Goal: Use online tool/utility: Utilize a website feature to perform a specific function

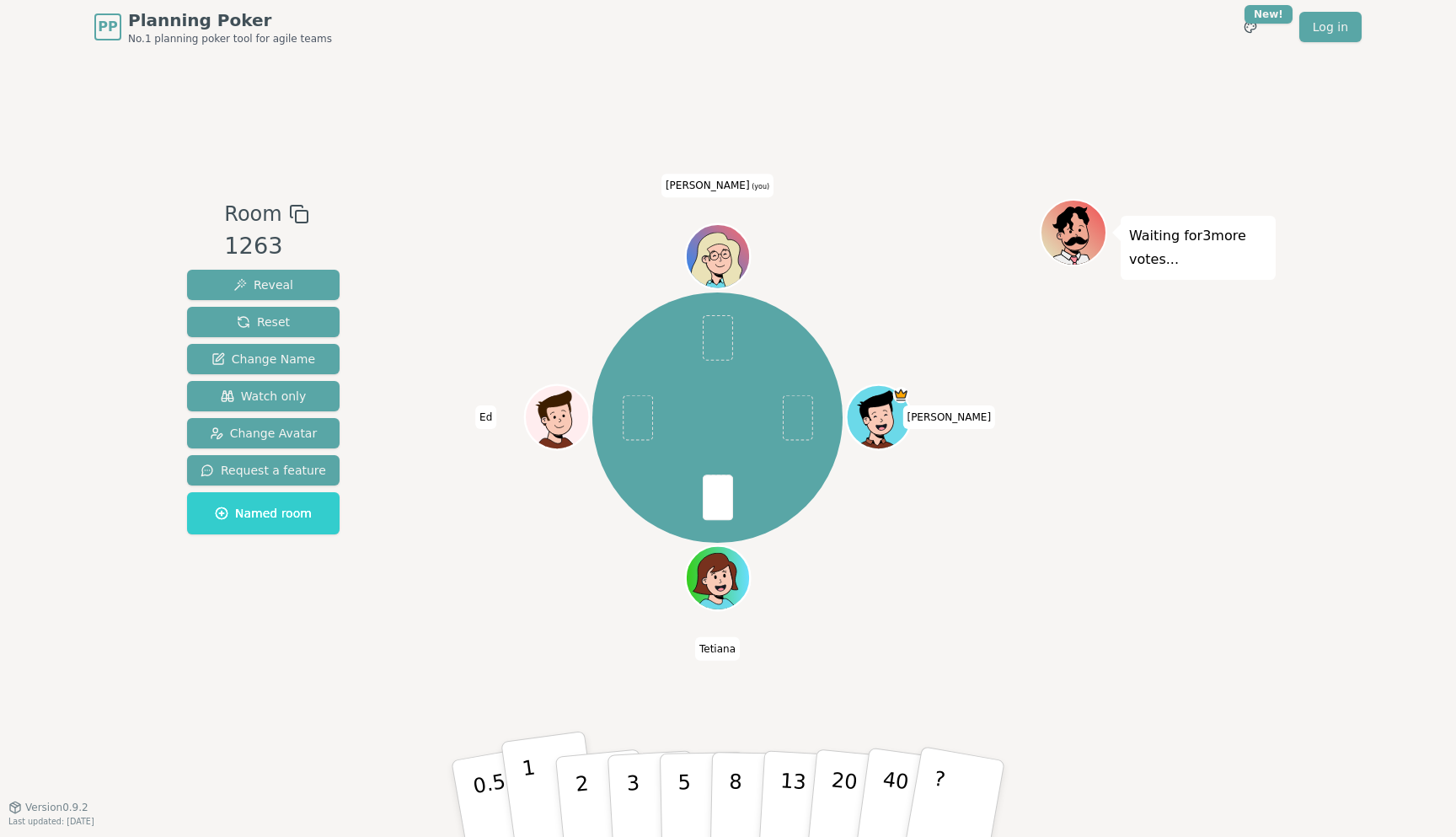
click at [539, 793] on button "1" at bounding box center [550, 798] width 100 height 137
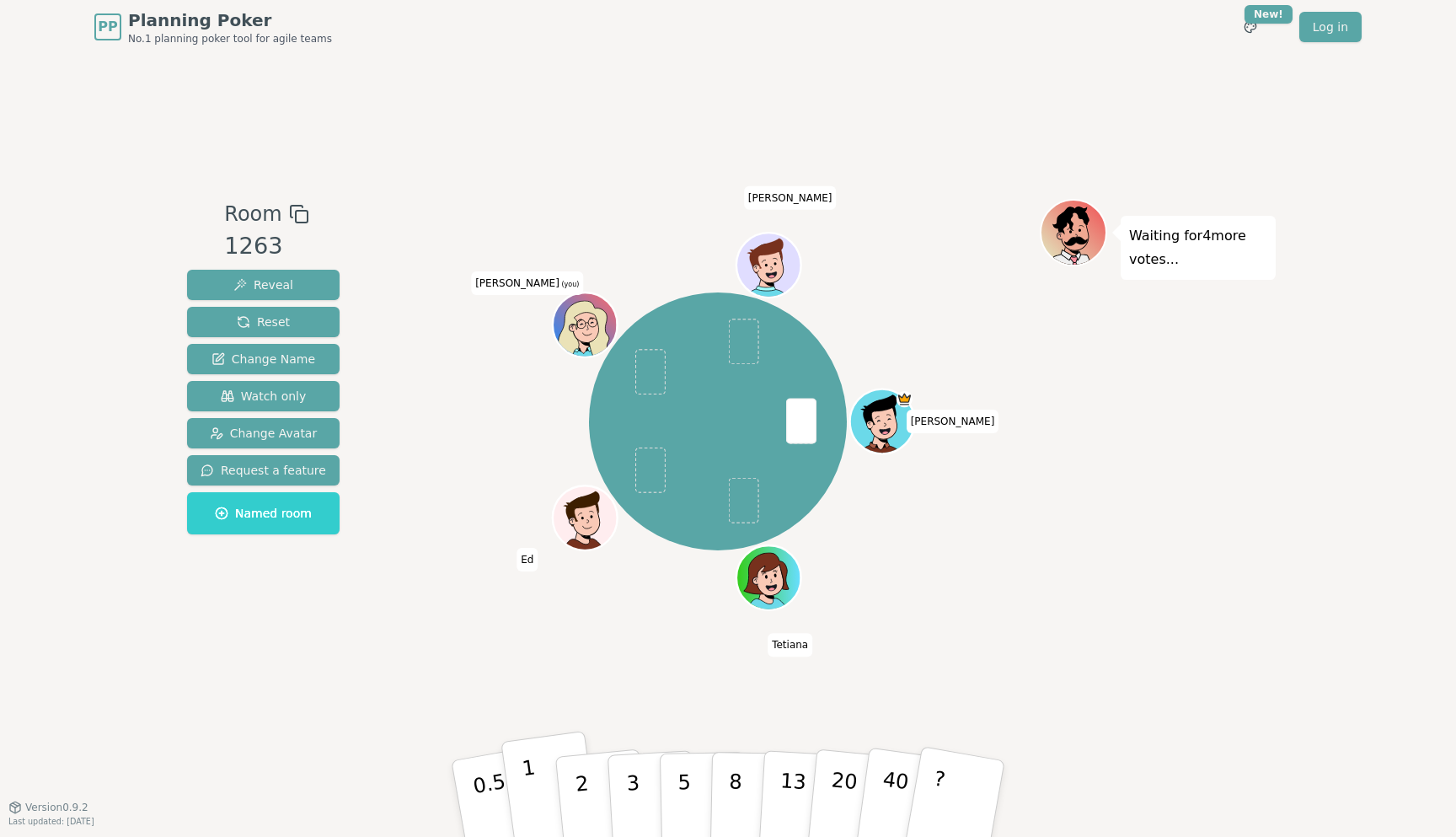
click at [528, 789] on p "1" at bounding box center [533, 801] width 26 height 92
click at [584, 814] on p "2" at bounding box center [584, 801] width 22 height 92
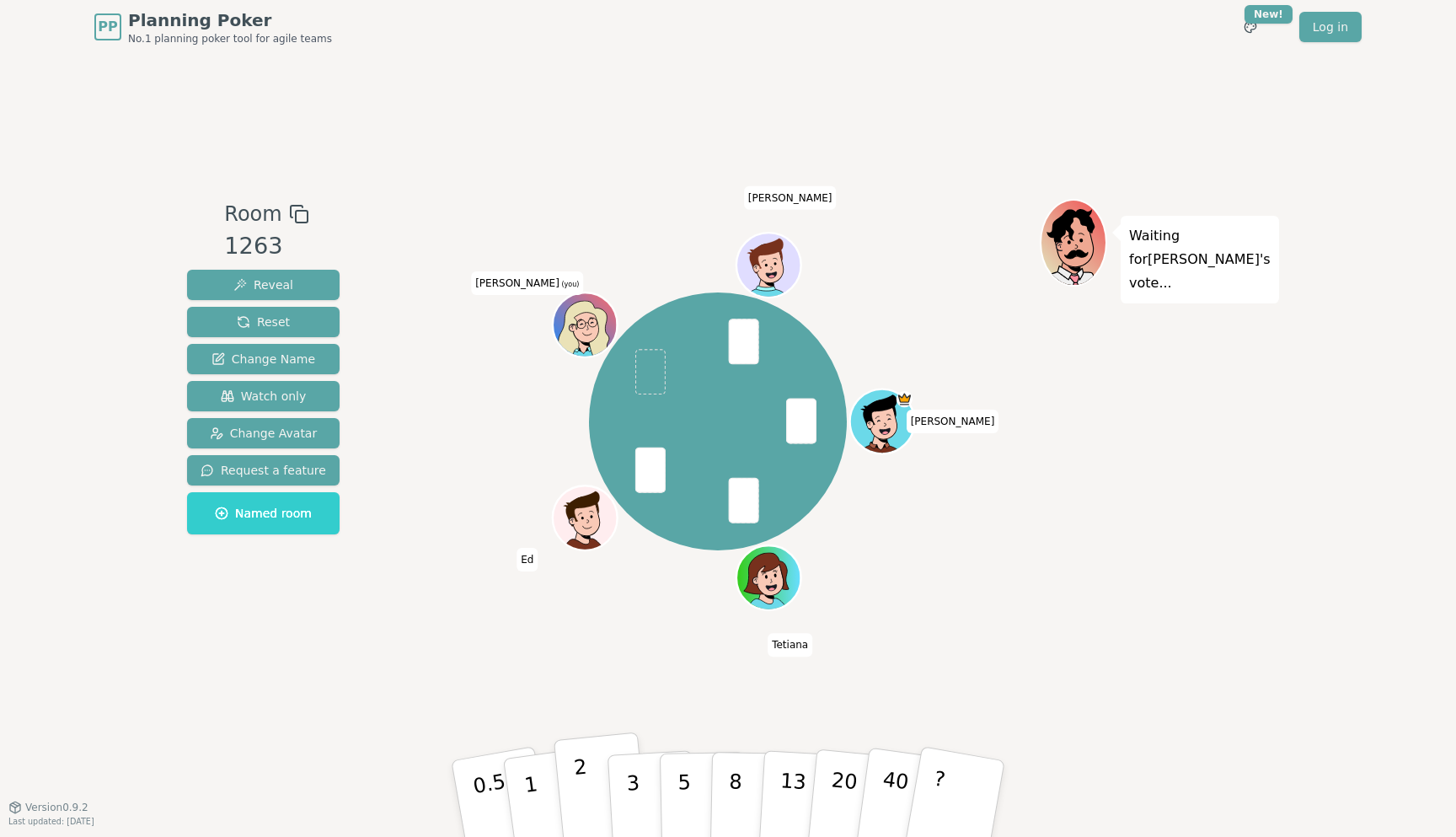
click at [591, 780] on button "2" at bounding box center [601, 799] width 96 height 134
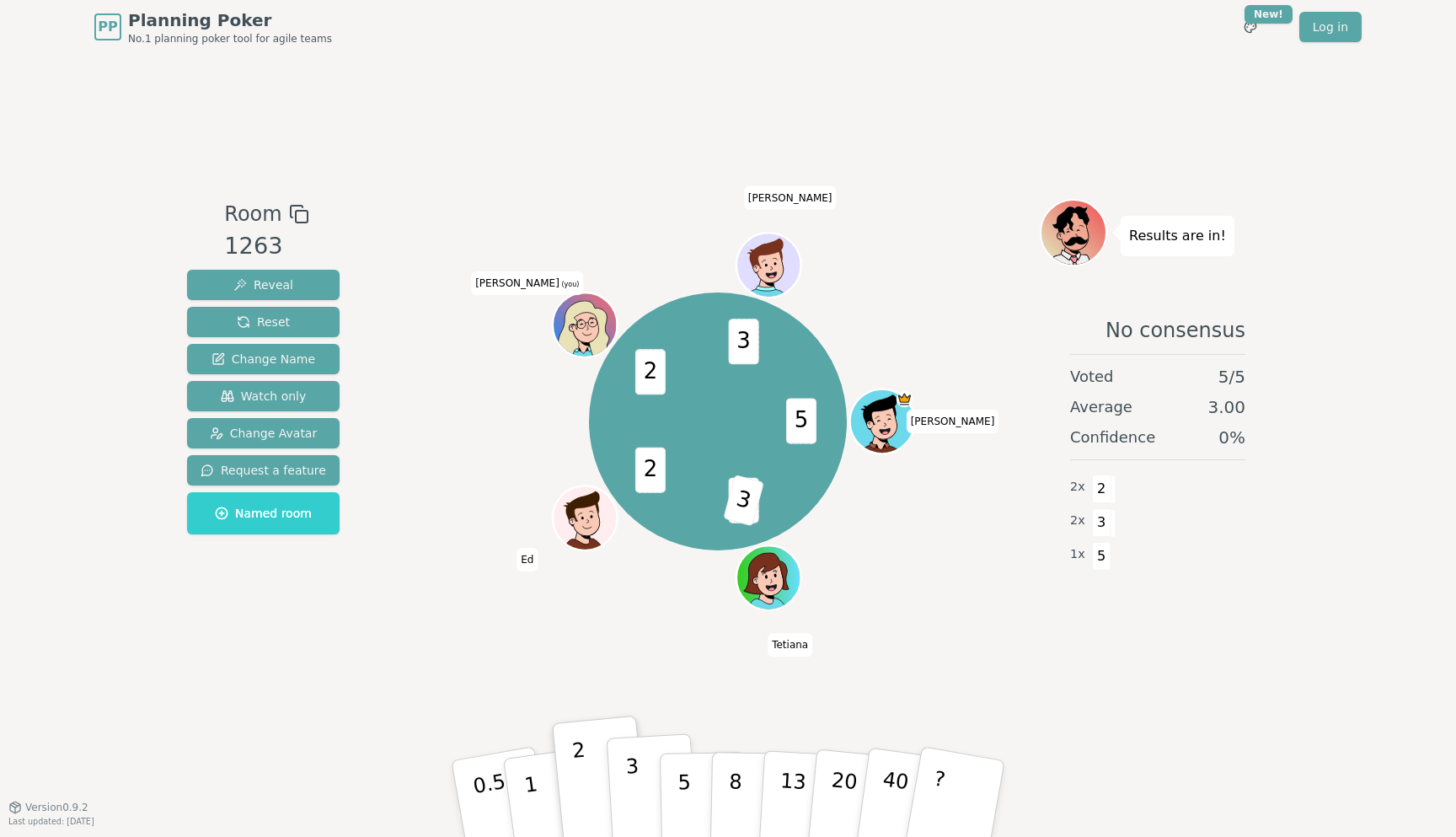
click at [619, 809] on button "3" at bounding box center [652, 798] width 92 height 131
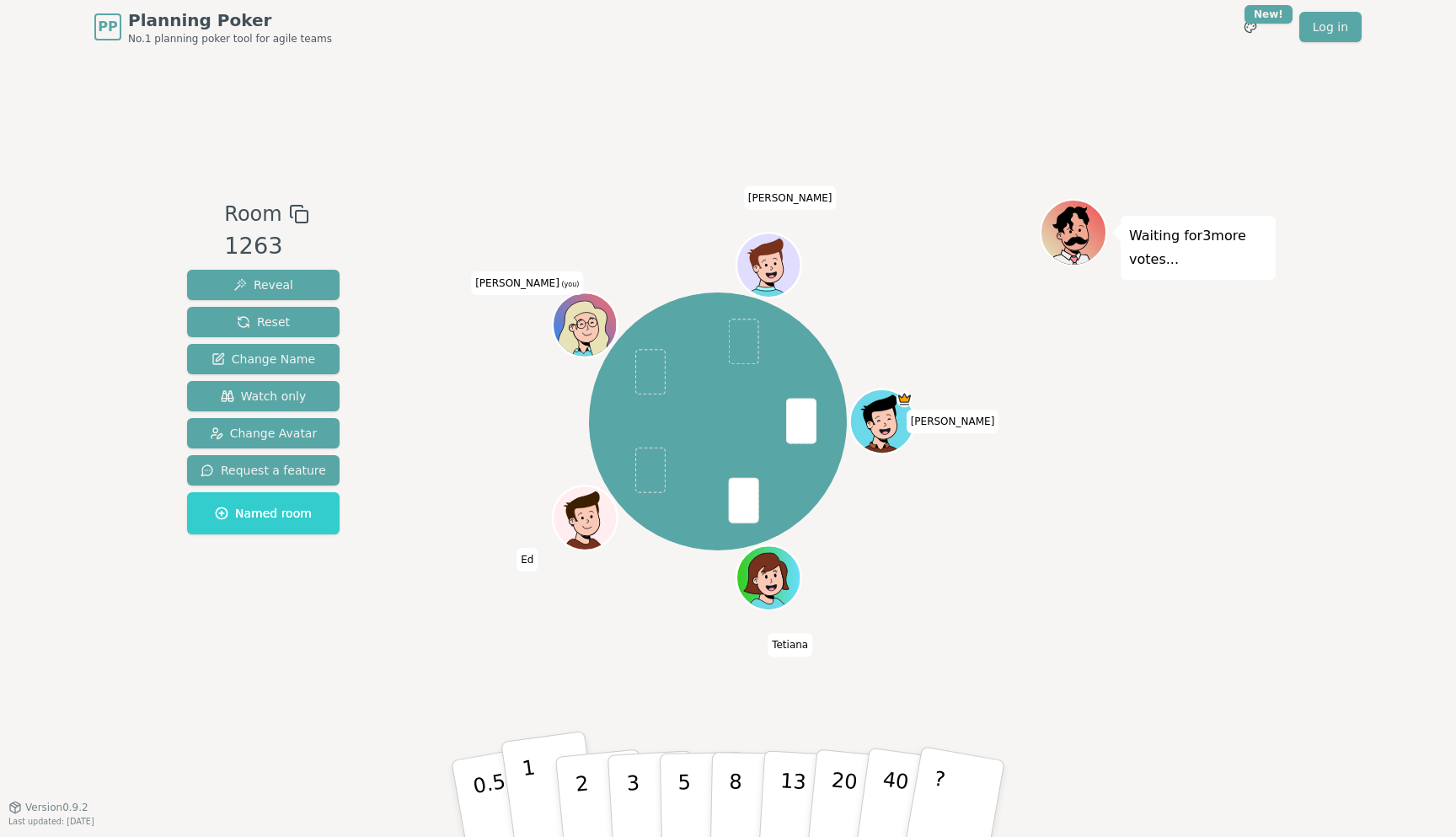
click at [520, 769] on button "1" at bounding box center [550, 798] width 100 height 137
click at [548, 798] on button "1" at bounding box center [550, 798] width 100 height 137
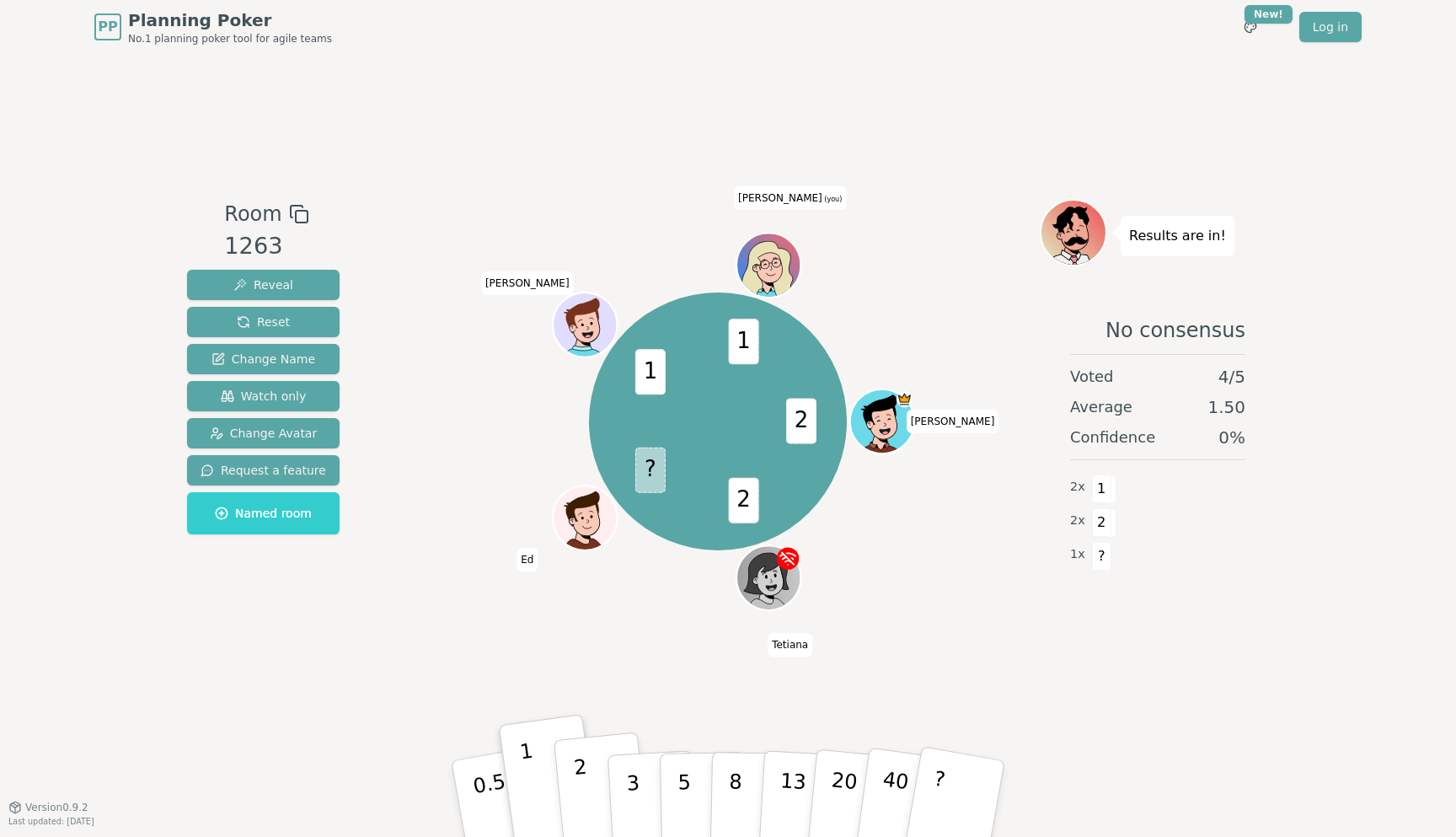
click at [590, 807] on button "2" at bounding box center [601, 799] width 96 height 134
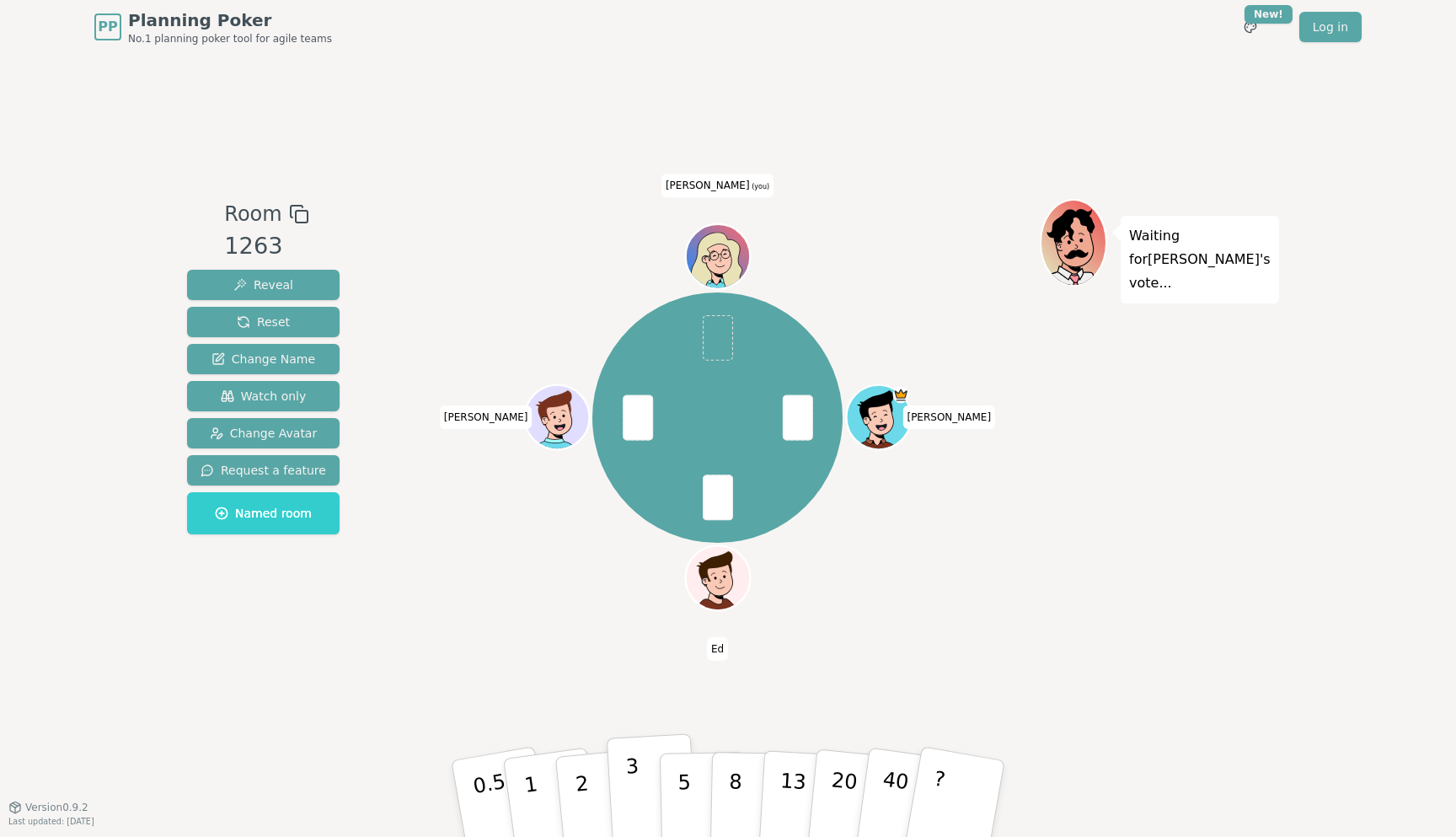
click at [629, 787] on p "3" at bounding box center [634, 800] width 18 height 92
